Goal: Task Accomplishment & Management: Use online tool/utility

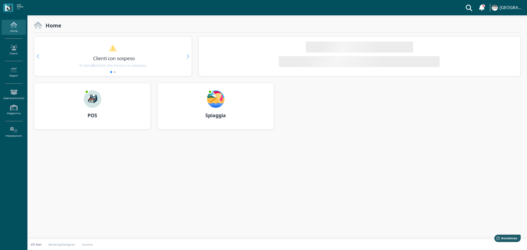
drag, startPoint x: 0, startPoint y: 0, endPoint x: 222, endPoint y: 102, distance: 244.7
click at [217, 103] on img at bounding box center [216, 99] width 18 height 18
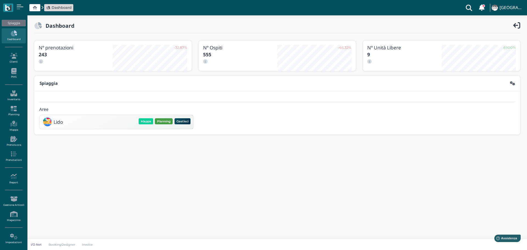
click at [161, 121] on button "Planning" at bounding box center [164, 121] width 18 height 6
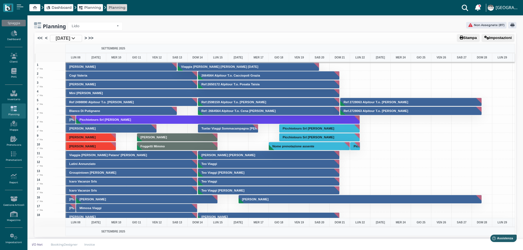
scroll to position [1125, 0]
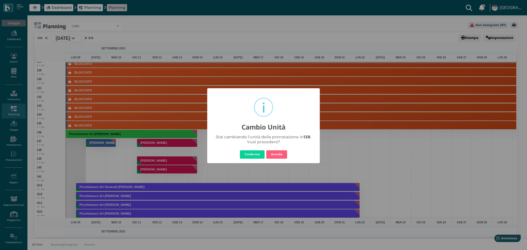
drag, startPoint x: 252, startPoint y: 151, endPoint x: 264, endPoint y: 153, distance: 13.0
click at [252, 151] on button "Conferma" at bounding box center [252, 154] width 25 height 9
